Goal: Navigation & Orientation: Find specific page/section

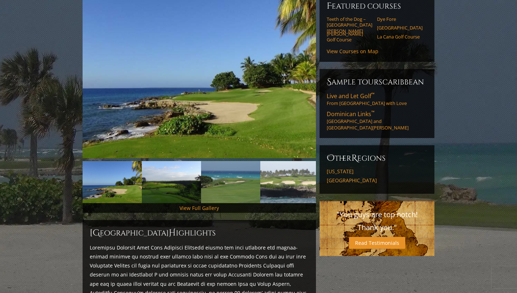
scroll to position [99, 0]
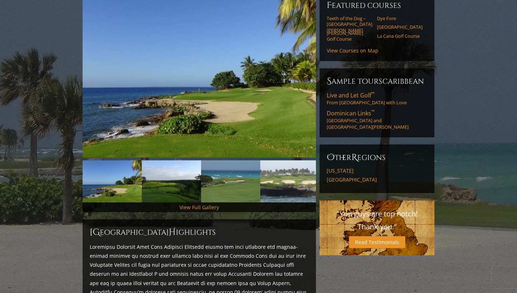
click at [304, 68] on link "Next" at bounding box center [305, 75] width 14 height 14
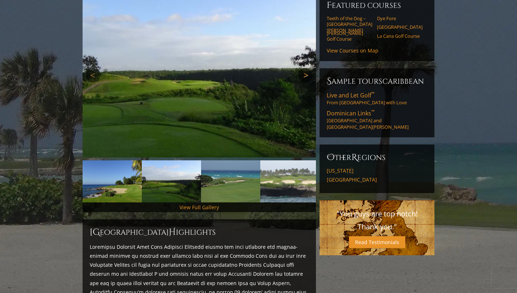
click at [304, 68] on link "Next" at bounding box center [305, 75] width 14 height 14
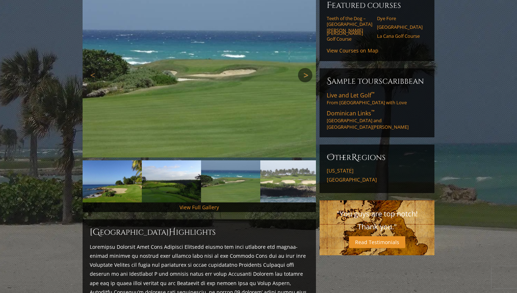
click at [304, 68] on link "Next" at bounding box center [305, 75] width 14 height 14
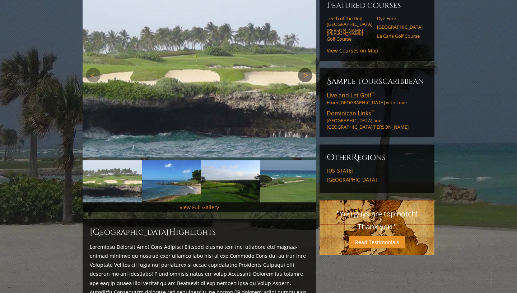
click at [304, 68] on link "Next" at bounding box center [305, 75] width 14 height 14
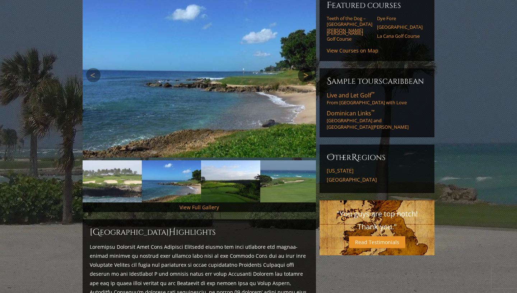
click at [305, 68] on link "Next" at bounding box center [305, 75] width 14 height 14
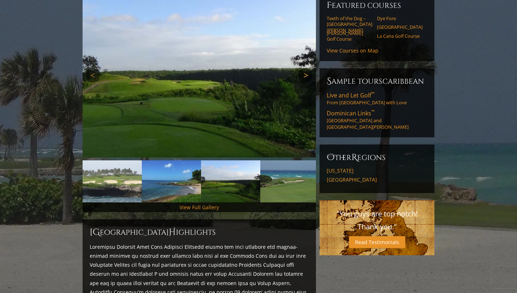
click at [305, 68] on link "Next" at bounding box center [305, 75] width 14 height 14
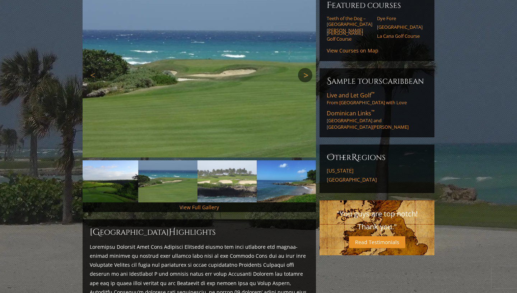
click at [305, 68] on link "Next" at bounding box center [305, 75] width 14 height 14
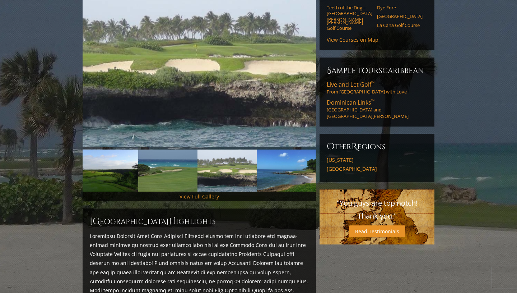
scroll to position [0, 0]
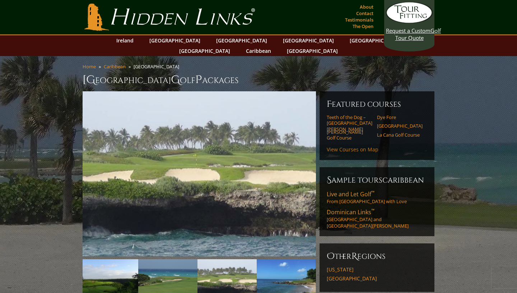
click at [355, 146] on link "View Courses on Map" at bounding box center [353, 149] width 52 height 7
click at [275, 46] on link "Caribbean" at bounding box center [258, 51] width 32 height 10
